Goal: Find specific page/section: Find specific page/section

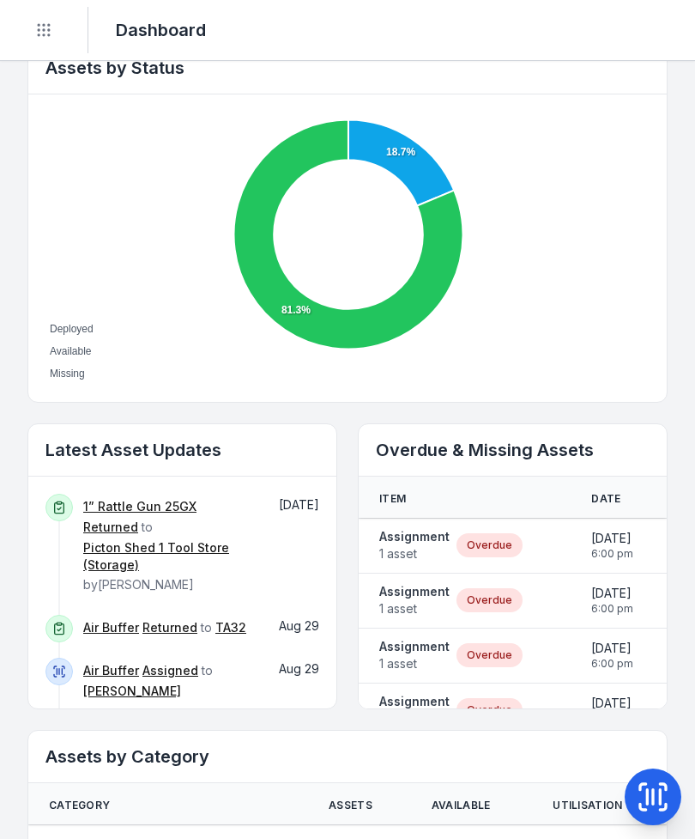
scroll to position [615, 0]
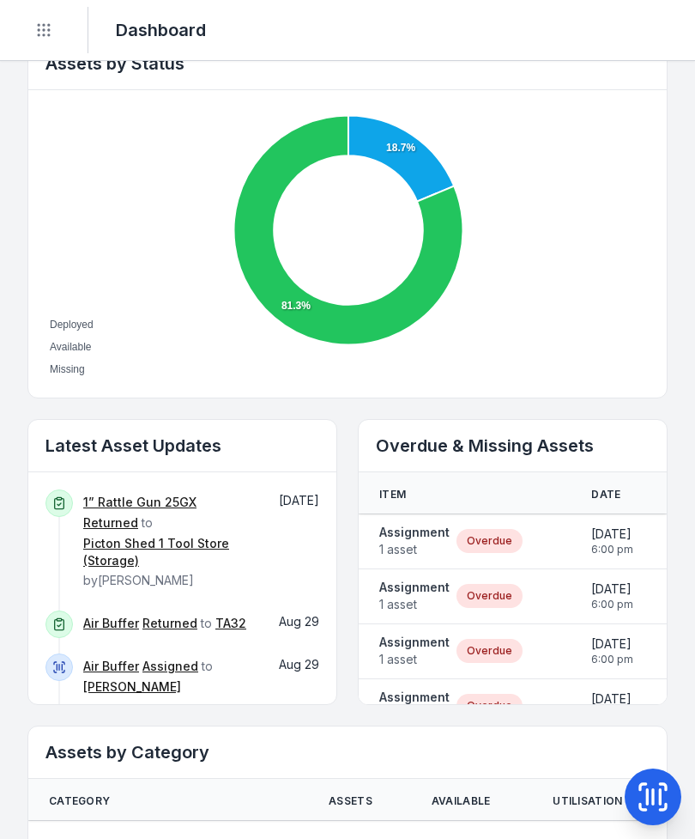
click at [411, 532] on strong "Assignment" at bounding box center [414, 532] width 70 height 17
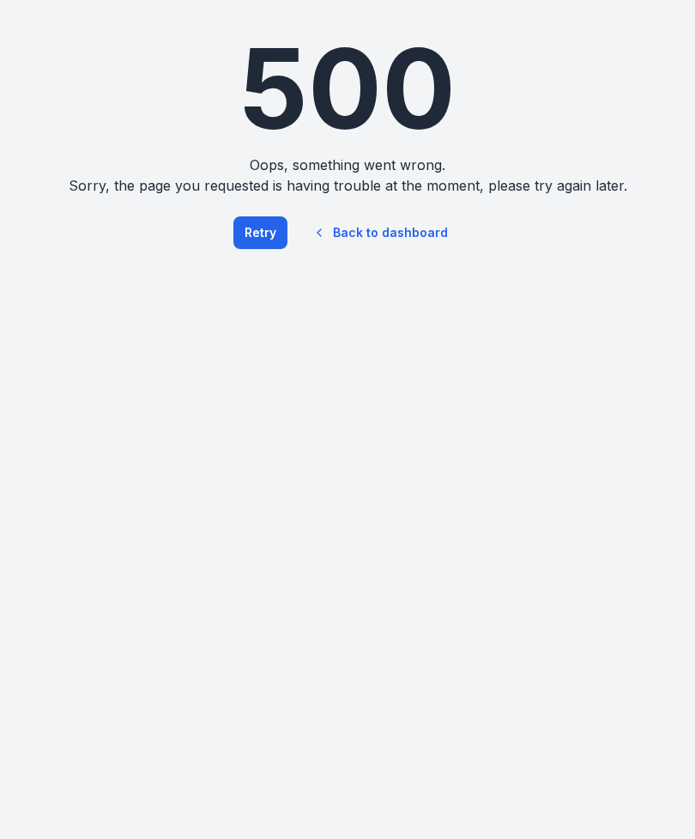
click at [410, 234] on link "Back to dashboard" at bounding box center [380, 232] width 165 height 39
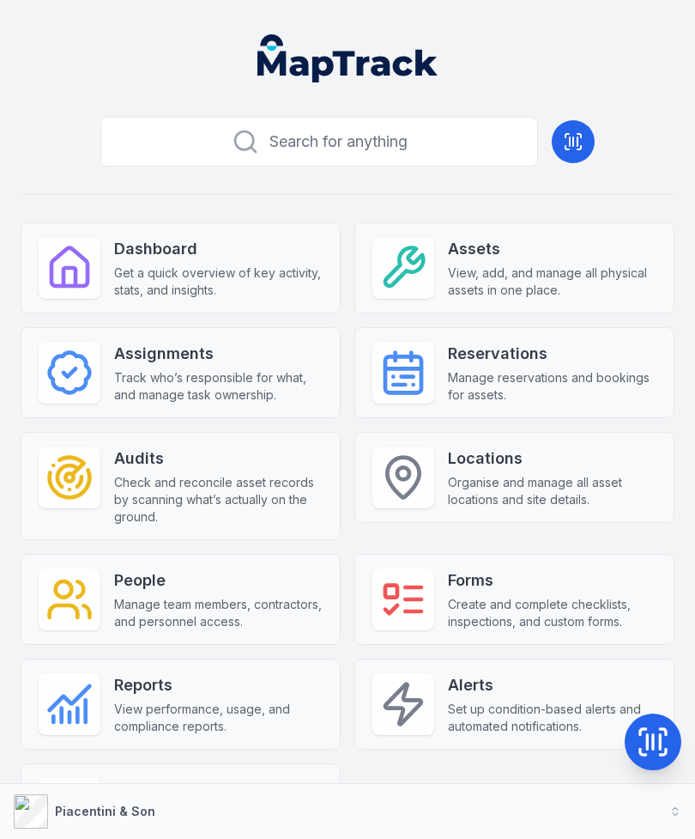
click at [179, 260] on strong "Dashboard" at bounding box center [218, 249] width 209 height 24
